Goal: Transaction & Acquisition: Purchase product/service

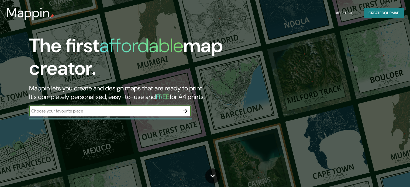
click at [178, 109] on input "text" at bounding box center [104, 111] width 151 height 6
click at [186, 111] on icon "button" at bounding box center [185, 111] width 4 height 4
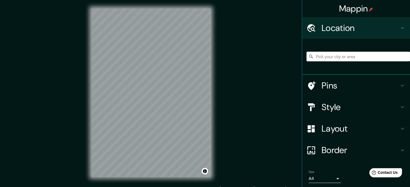
click at [372, 57] on input "Pick your city or area" at bounding box center [359, 57] width 104 height 10
type input "Múnich, Baviera, Alemania"
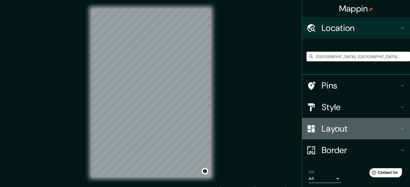
click at [331, 129] on h4 "Layout" at bounding box center [361, 128] width 78 height 11
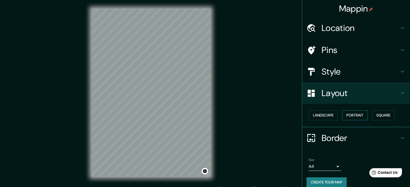
click at [352, 114] on button "Portrait" at bounding box center [355, 116] width 26 height 10
click at [326, 117] on button "Landscape" at bounding box center [323, 116] width 29 height 10
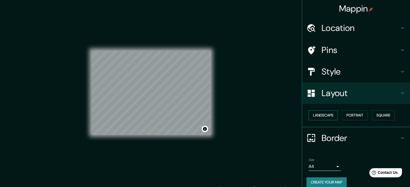
click at [319, 119] on button "Landscape" at bounding box center [323, 116] width 29 height 10
click at [320, 116] on button "Landscape" at bounding box center [323, 116] width 29 height 10
click at [358, 115] on button "Portrait" at bounding box center [355, 116] width 26 height 10
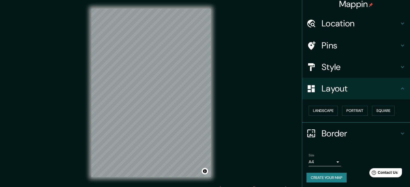
scroll to position [6, 0]
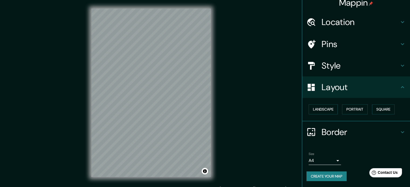
click at [327, 161] on body "Mappin Location Múnich, Baviera, Alemania Múnich Baviera, Alemania Münichreith-…" at bounding box center [205, 93] width 410 height 187
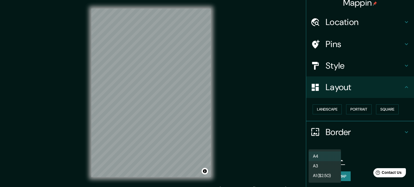
drag, startPoint x: 322, startPoint y: 164, endPoint x: 324, endPoint y: 154, distance: 9.7
click at [322, 164] on li "A3" at bounding box center [325, 167] width 32 height 10
type input "a4"
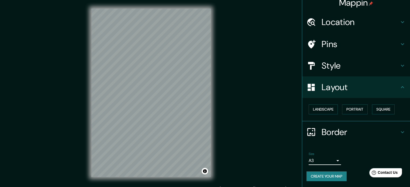
click at [346, 64] on h4 "Style" at bounding box center [361, 65] width 78 height 11
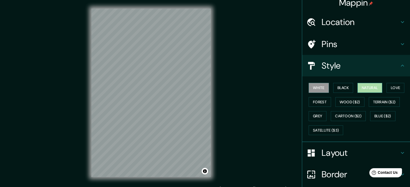
click at [375, 87] on button "Natural" at bounding box center [370, 88] width 25 height 10
click at [327, 150] on h4 "Layout" at bounding box center [361, 153] width 78 height 11
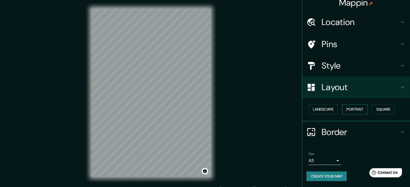
click at [355, 107] on button "Portrait" at bounding box center [355, 110] width 26 height 10
click at [314, 111] on button "Landscape" at bounding box center [323, 110] width 29 height 10
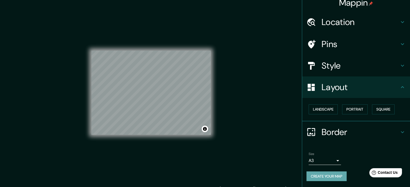
click at [329, 177] on button "Create your map" at bounding box center [327, 177] width 40 height 10
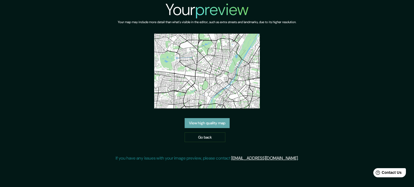
click at [208, 122] on link "View high quality map" at bounding box center [207, 123] width 45 height 10
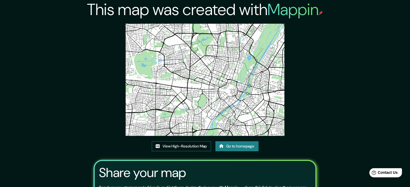
click at [181, 146] on link "View High-Resolution Map" at bounding box center [181, 147] width 59 height 10
